Goal: Use online tool/utility: Utilize a website feature to perform a specific function

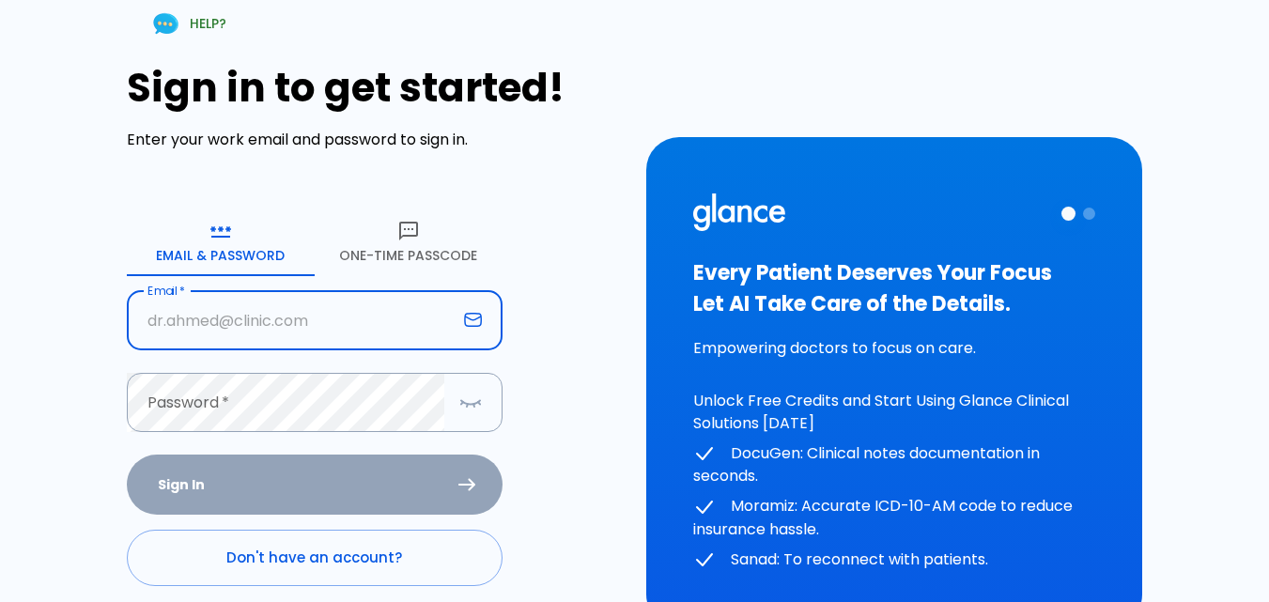
click at [252, 313] on input "text" at bounding box center [292, 320] width 330 height 59
type input "[EMAIL_ADDRESS][DOMAIN_NAME]"
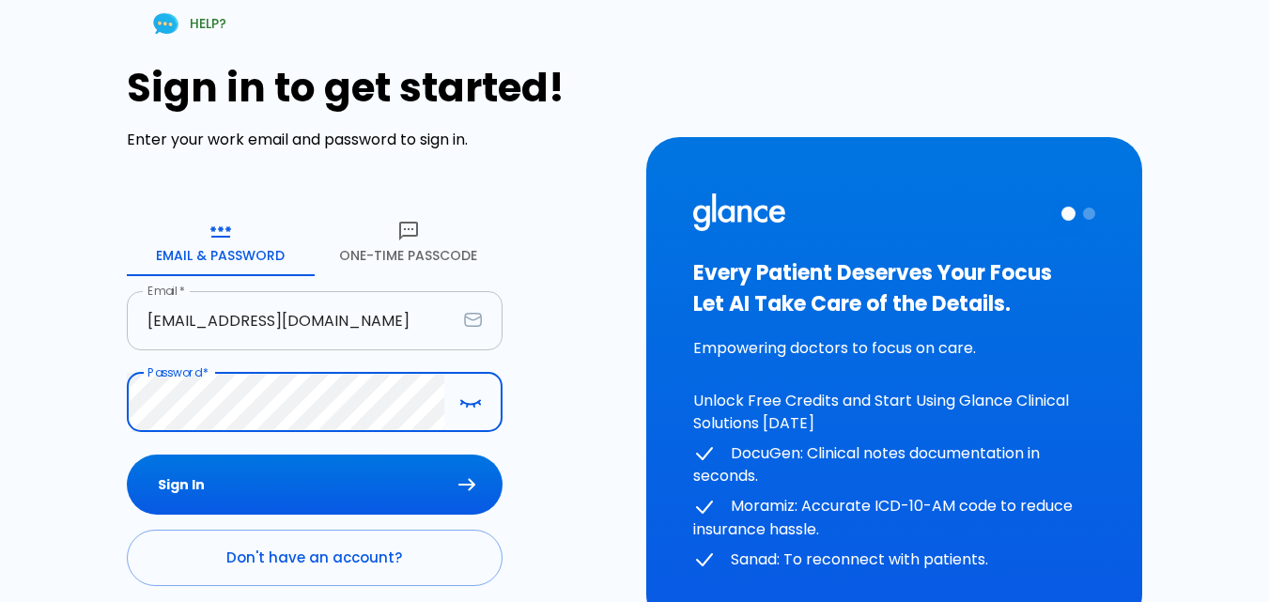
click at [127, 455] on button "Sign In" at bounding box center [315, 485] width 376 height 61
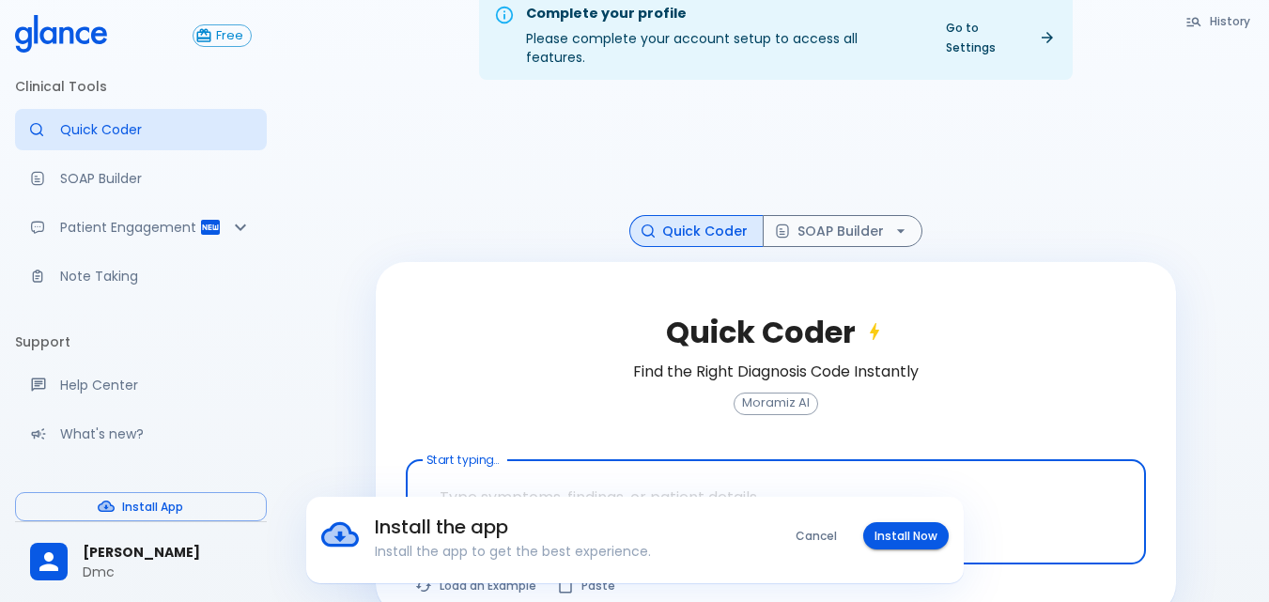
scroll to position [46, 0]
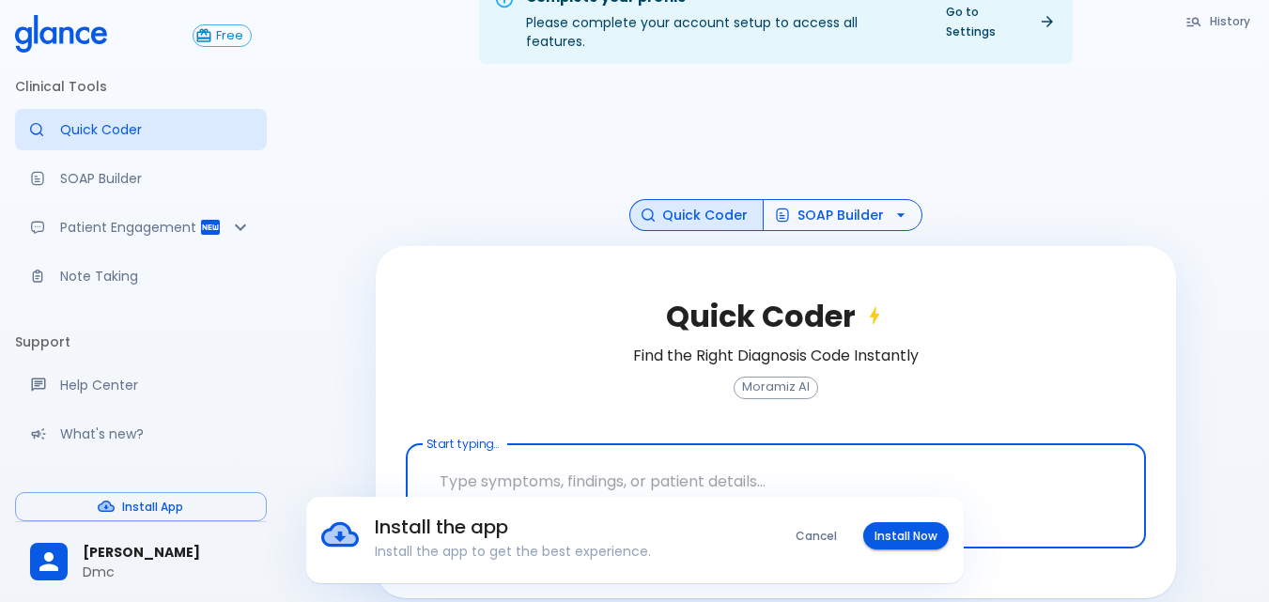
click at [840, 199] on button "SOAP Builder" at bounding box center [843, 215] width 160 height 33
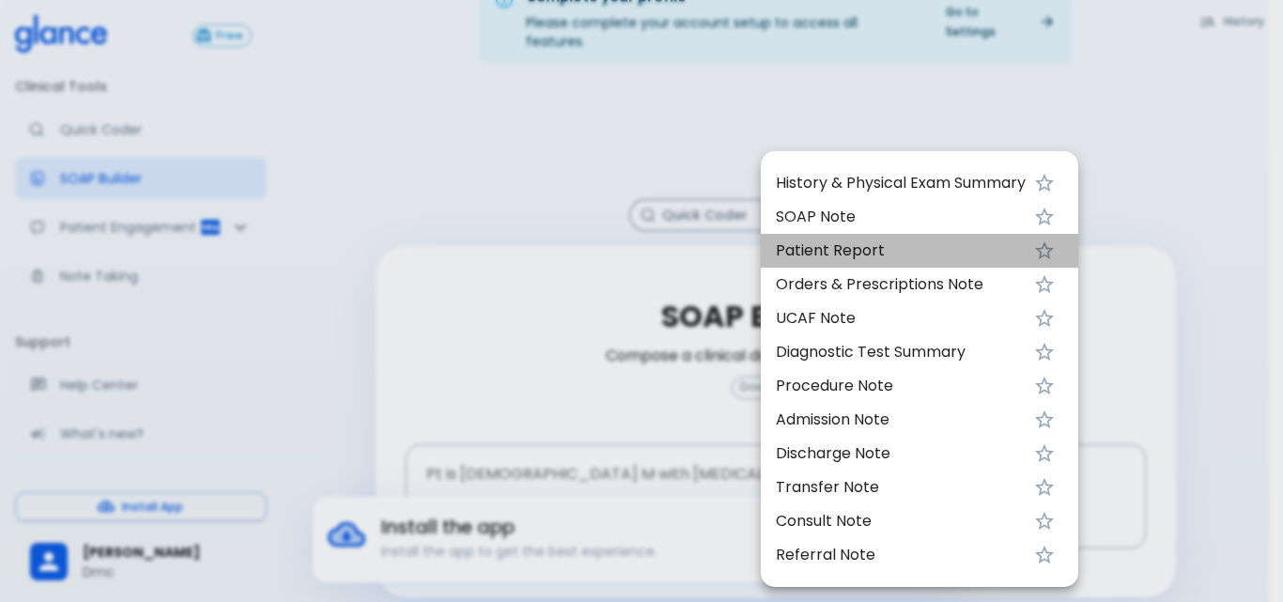
click at [844, 254] on span "Patient Report" at bounding box center [901, 251] width 250 height 23
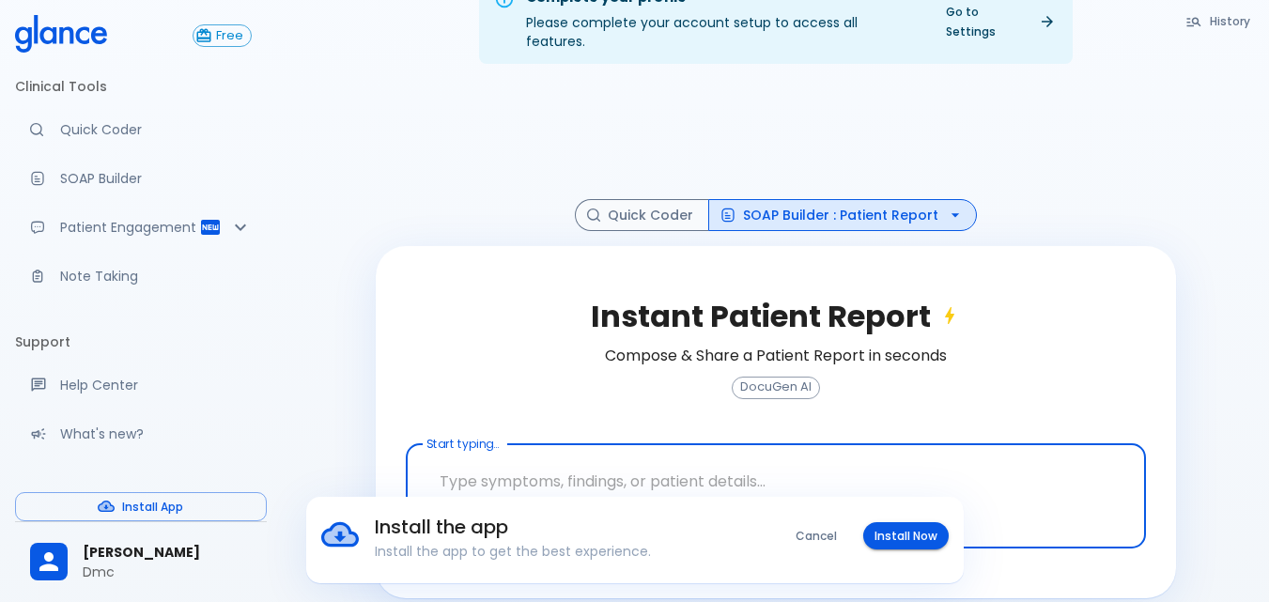
click at [719, 470] on textarea at bounding box center [776, 481] width 714 height 59
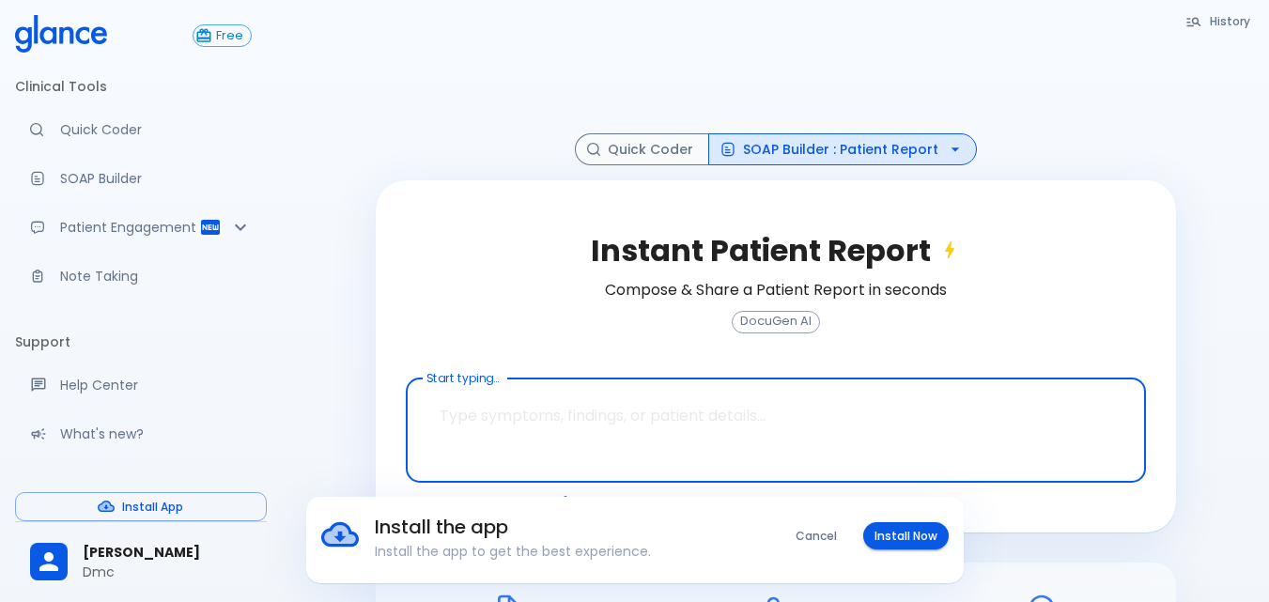
scroll to position [140, 0]
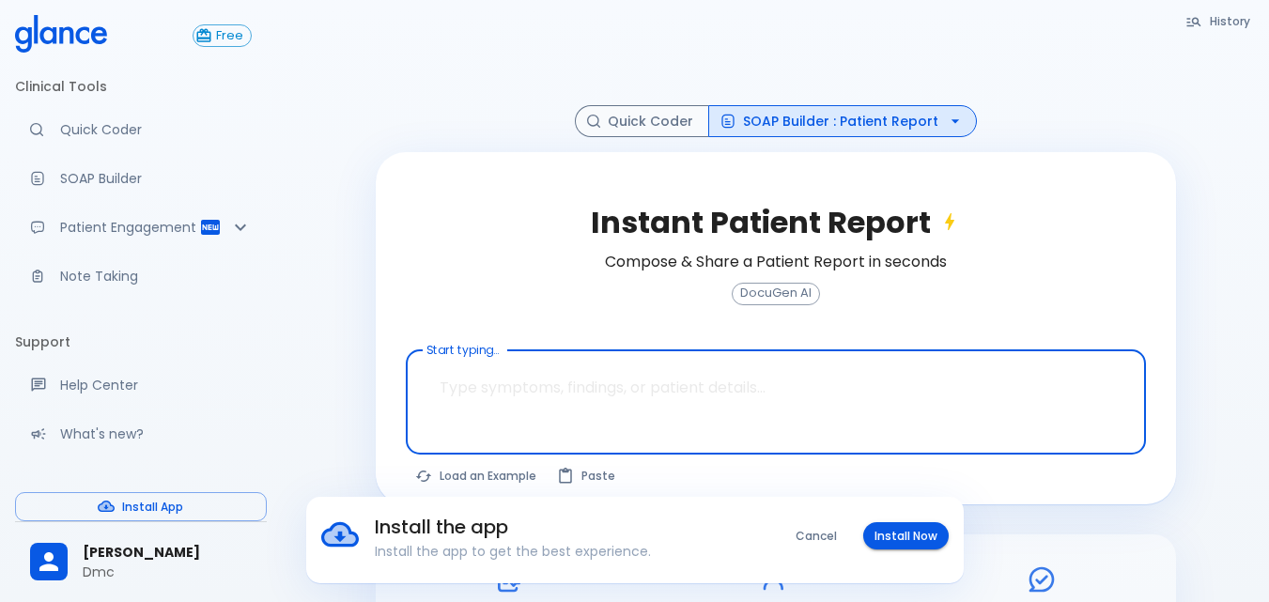
paste textarea "Background: [DEMOGRAPHIC_DATA] [DEMOGRAPHIC_DATA] k/c/of DM , HTN , RA , sever …"
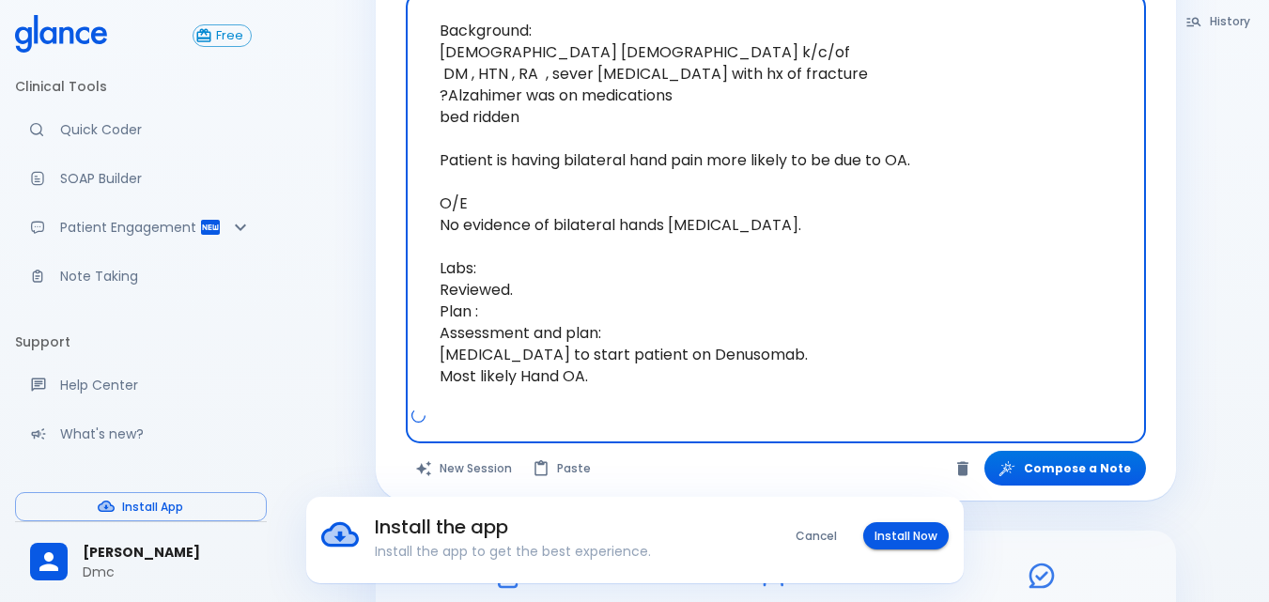
scroll to position [546, 0]
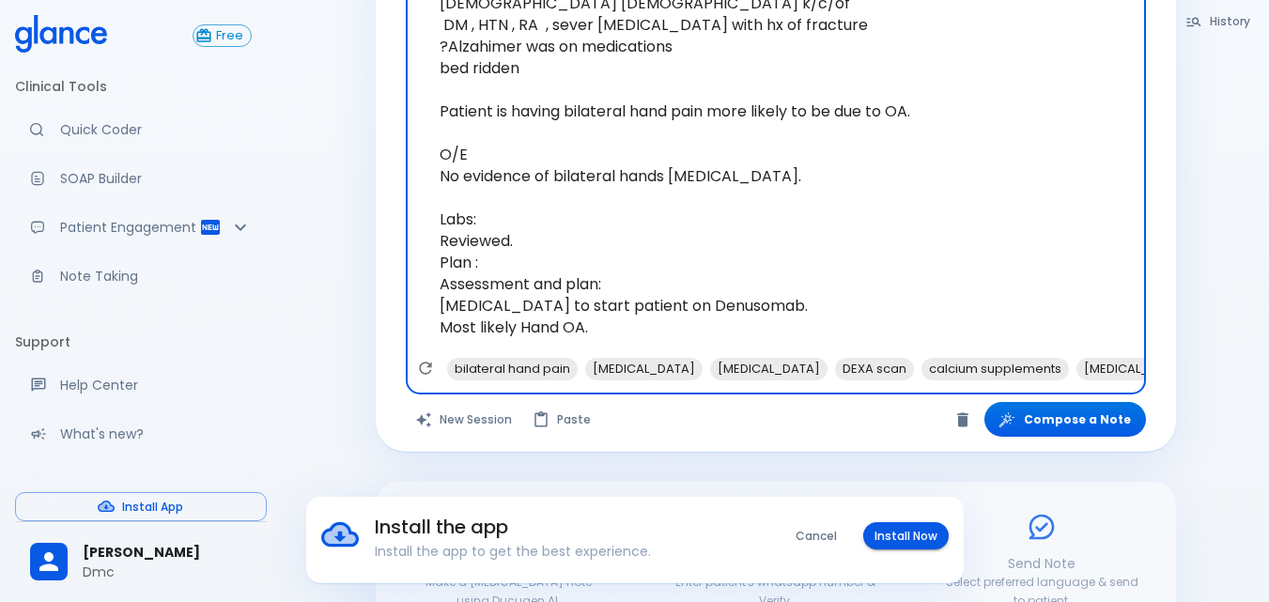
click at [758, 157] on textarea "Background: [DEMOGRAPHIC_DATA] [DEMOGRAPHIC_DATA] k/c/of DM , HTN , RA , sever …" at bounding box center [776, 154] width 714 height 405
click at [675, 157] on textarea "Background: [DEMOGRAPHIC_DATA] [DEMOGRAPHIC_DATA] k/c/of DM , HTN , RA , sever …" at bounding box center [776, 154] width 714 height 405
drag, startPoint x: 521, startPoint y: 221, endPoint x: 396, endPoint y: 226, distance: 125.1
click at [397, 226] on div "Instant Patient Report Compose & Share a Patient Report in seconds DocuGen AI A…" at bounding box center [776, 99] width 800 height 706
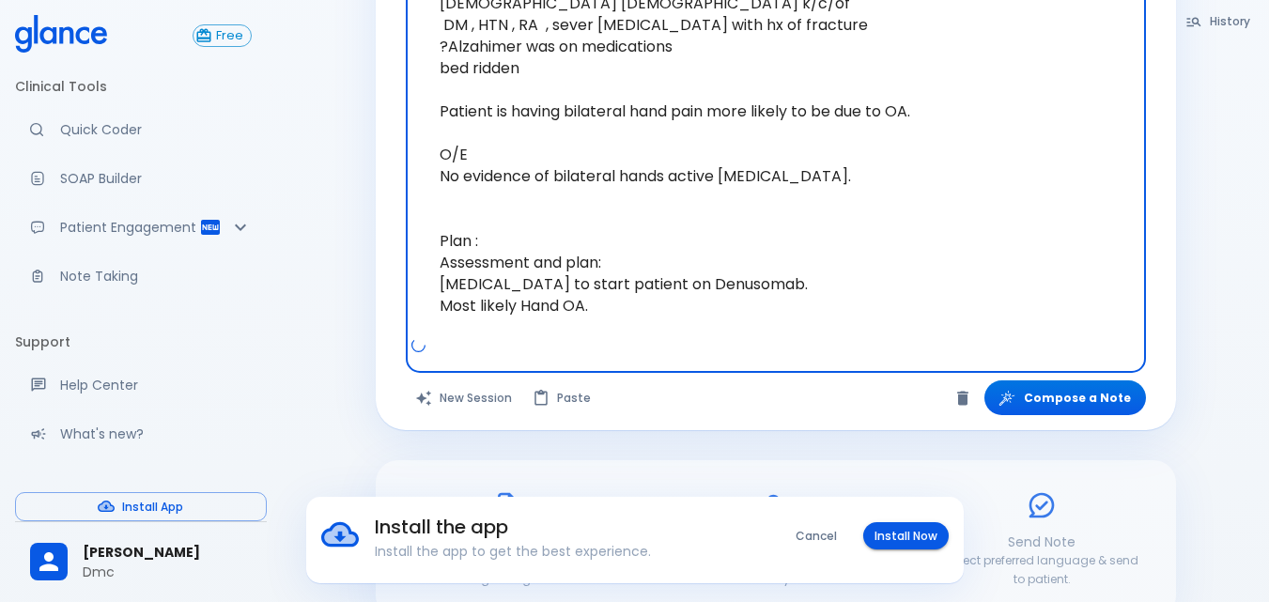
drag, startPoint x: 492, startPoint y: 225, endPoint x: 397, endPoint y: 225, distance: 94.9
click at [397, 225] on div "Instant Patient Report Compose & Share a Patient Report in seconds DocuGen AI A…" at bounding box center [776, 88] width 800 height 684
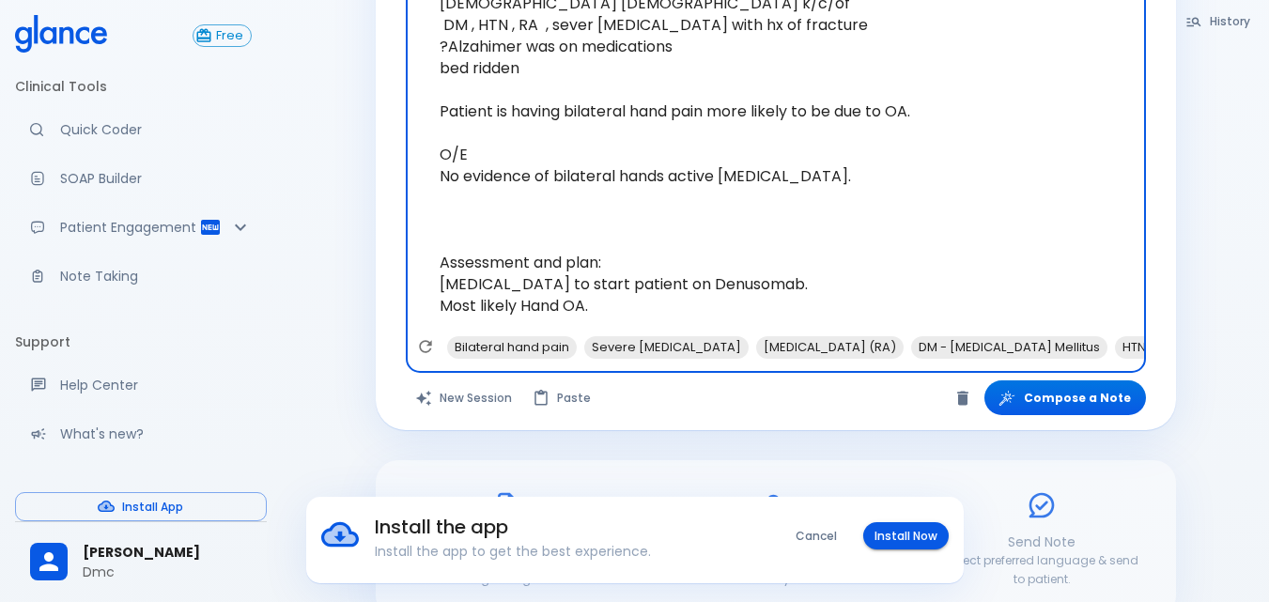
drag, startPoint x: 616, startPoint y: 243, endPoint x: 532, endPoint y: 245, distance: 84.6
click at [532, 245] on textarea "Background: [DEMOGRAPHIC_DATA] [DEMOGRAPHIC_DATA] k/c/of DM , HTN , RA , sever …" at bounding box center [776, 143] width 714 height 383
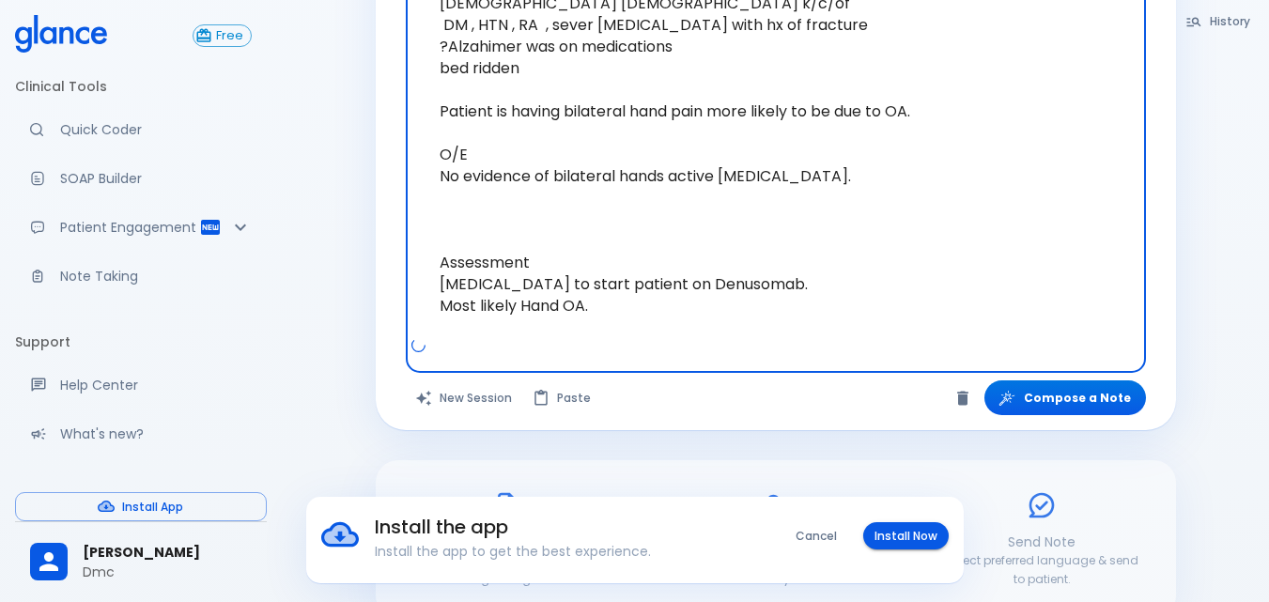
drag, startPoint x: 800, startPoint y: 264, endPoint x: 541, endPoint y: 267, distance: 258.4
click at [541, 267] on textarea "Background: [DEMOGRAPHIC_DATA] [DEMOGRAPHIC_DATA] k/c/of DM , HTN , RA , sever …" at bounding box center [776, 143] width 714 height 383
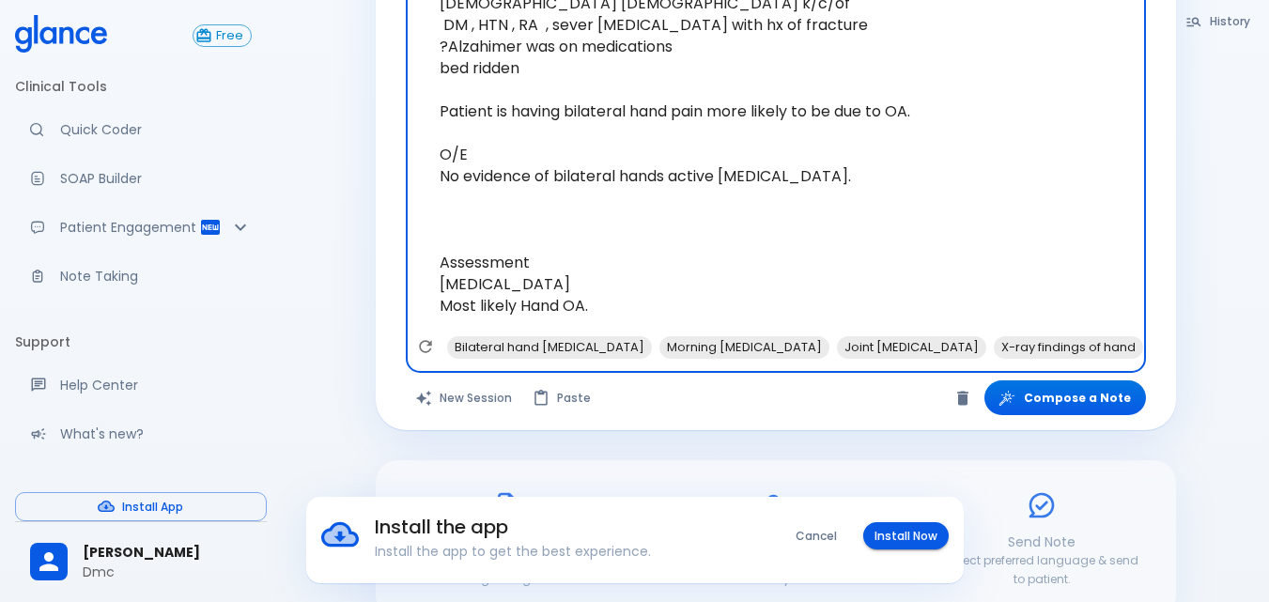
drag, startPoint x: 514, startPoint y: 287, endPoint x: 431, endPoint y: 283, distance: 82.8
click at [431, 283] on textarea "Background: [DEMOGRAPHIC_DATA] [DEMOGRAPHIC_DATA] k/c/of DM , HTN , RA , sever …" at bounding box center [776, 143] width 714 height 383
type textarea "Background: [DEMOGRAPHIC_DATA] [DEMOGRAPHIC_DATA] k/c/of DM , HTN , RA , sever …"
click at [1082, 381] on button "Compose a Note" at bounding box center [1066, 398] width 162 height 35
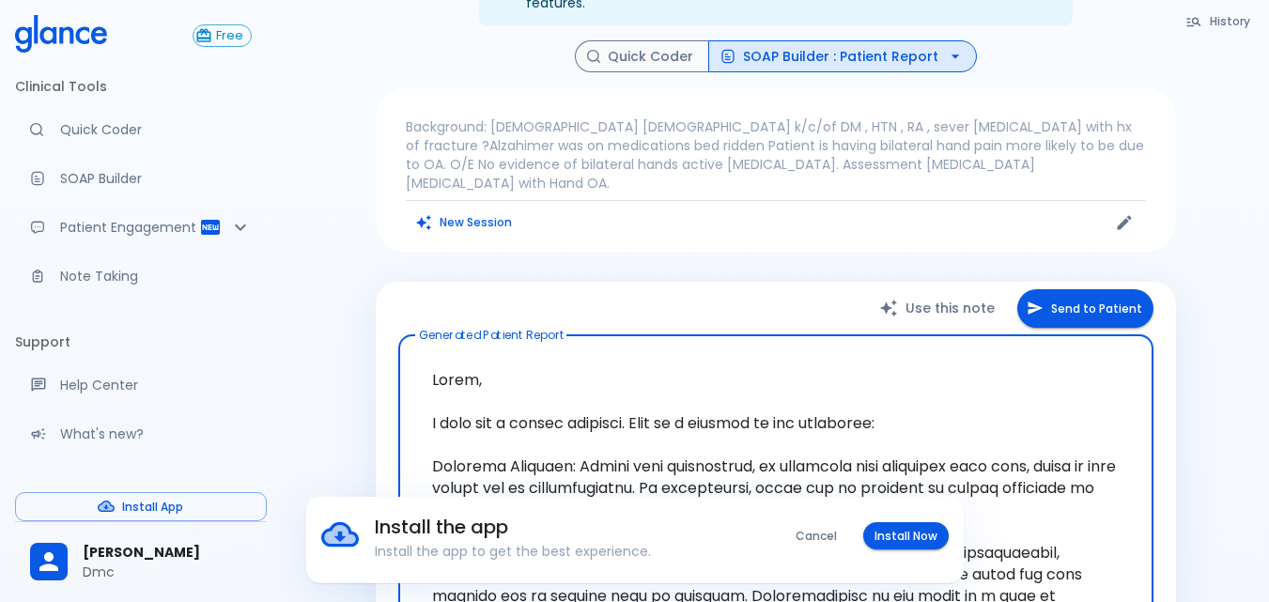
scroll to position [52, 0]
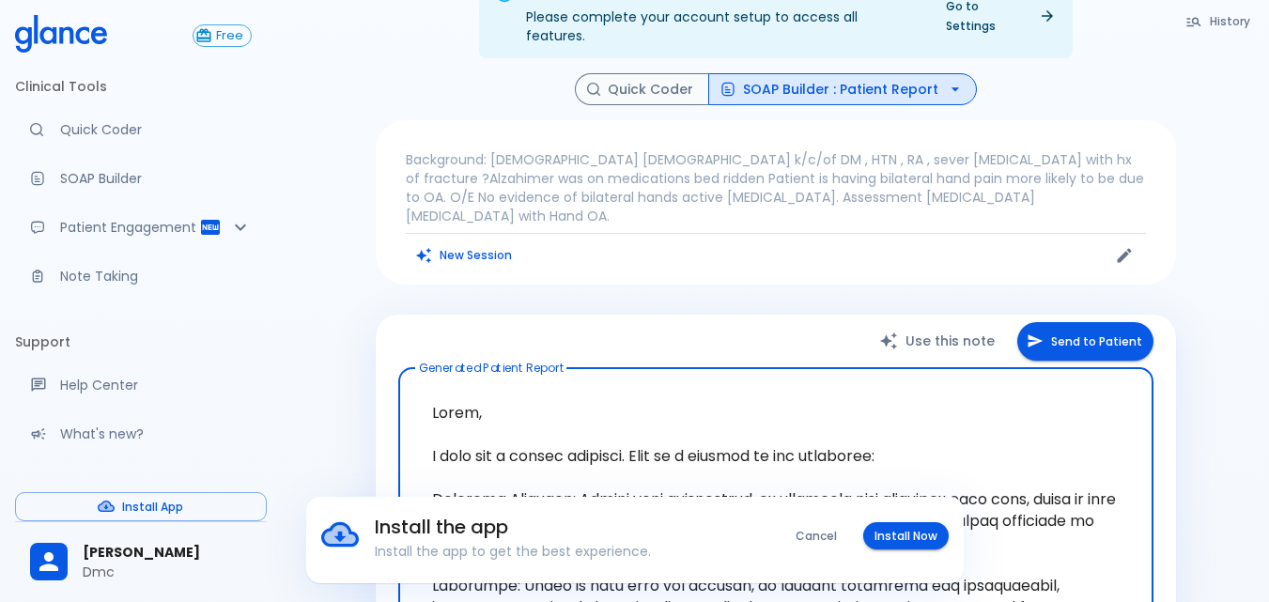
click at [871, 73] on button "SOAP Builder : Patient Report" at bounding box center [842, 89] width 269 height 33
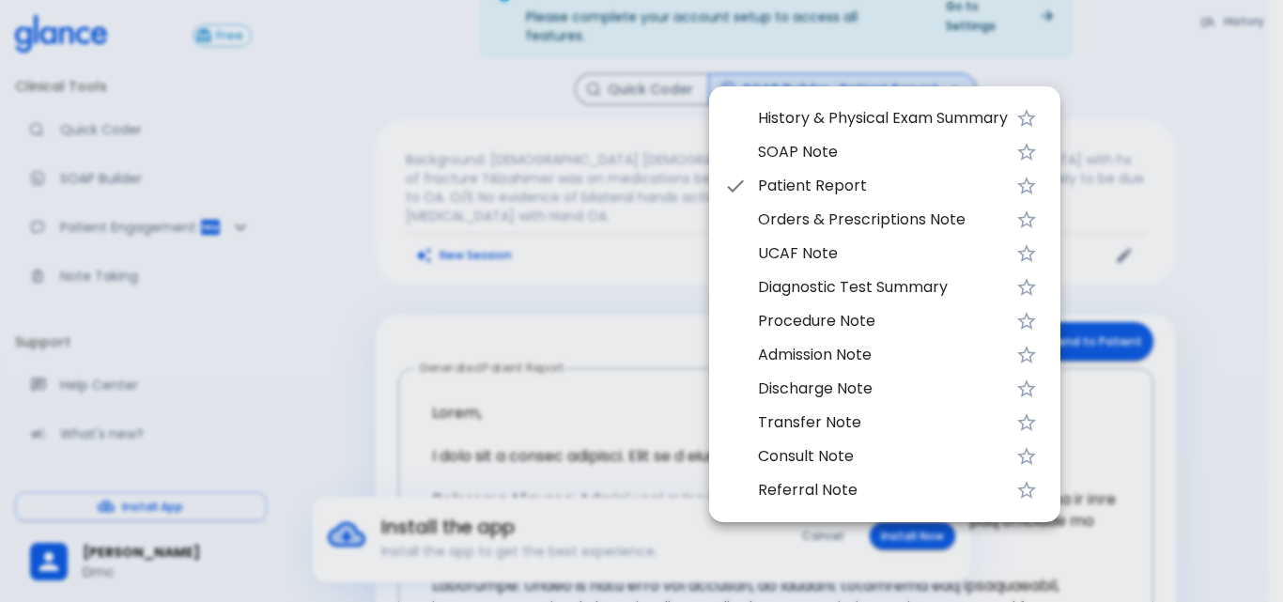
click at [885, 117] on span "History & Physical Exam Summary" at bounding box center [883, 118] width 250 height 23
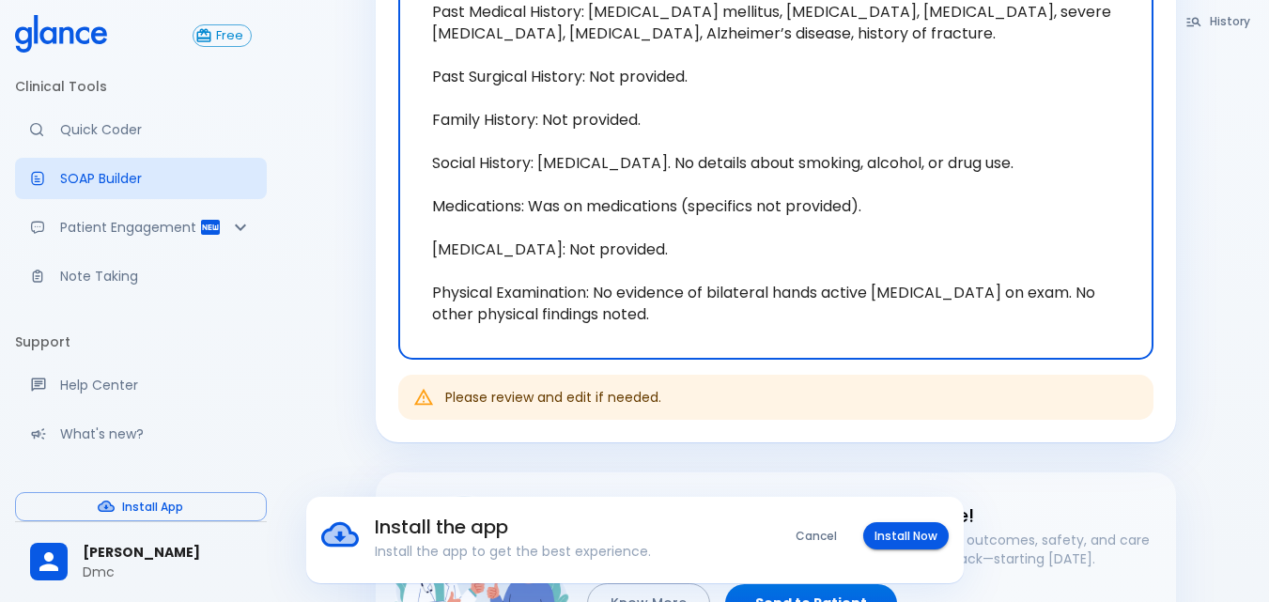
scroll to position [701, 0]
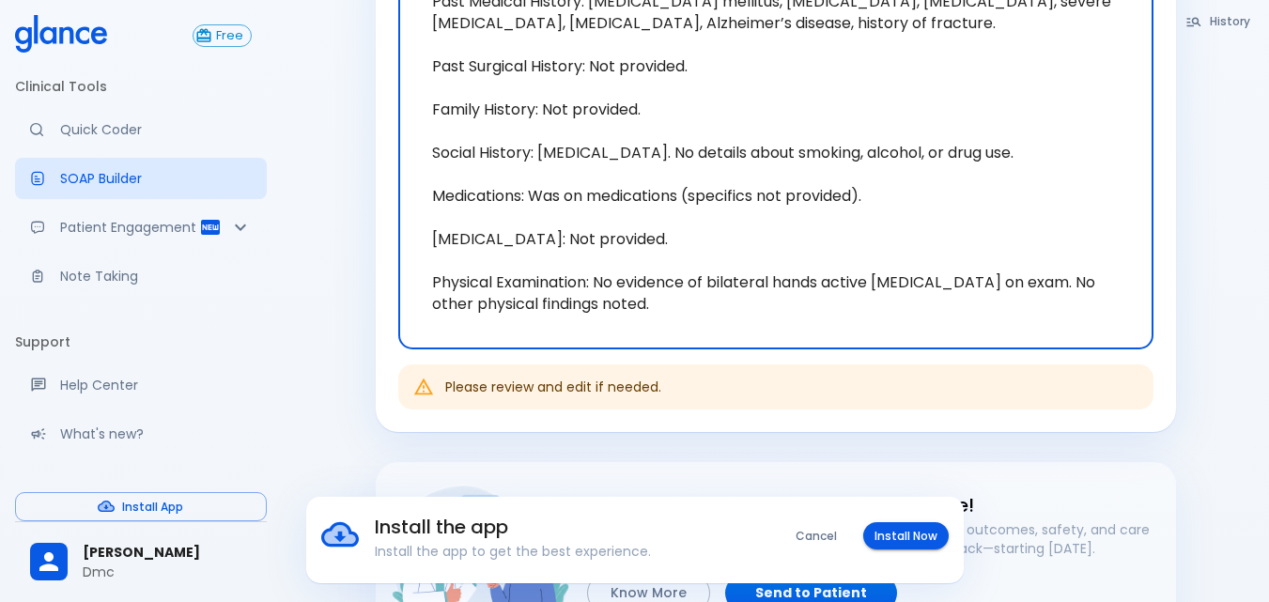
drag, startPoint x: 619, startPoint y: 141, endPoint x: 651, endPoint y: 280, distance: 142.7
click at [651, 280] on textarea "Chief Complaint: Bilateral hand pain. History of Present Illness: [DEMOGRAPHIC_…" at bounding box center [776, 33] width 729 height 599
